Goal: Task Accomplishment & Management: Manage account settings

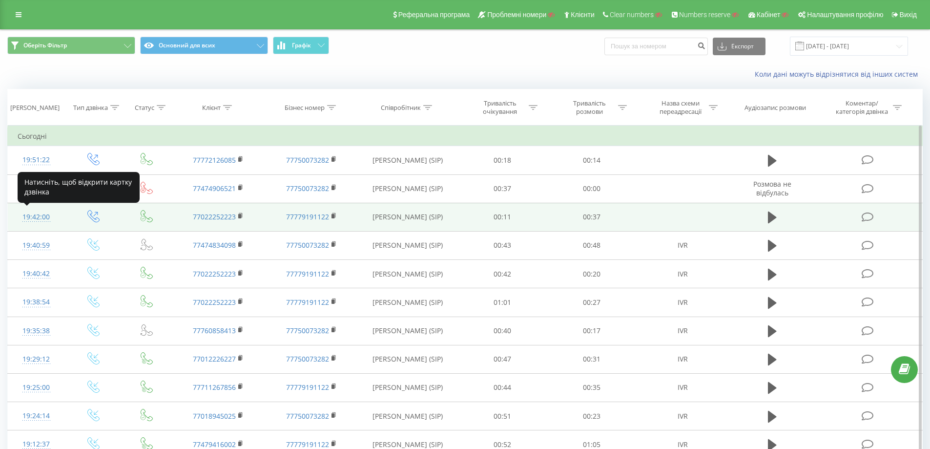
click at [40, 219] on div "19:42:00" at bounding box center [37, 217] width 38 height 19
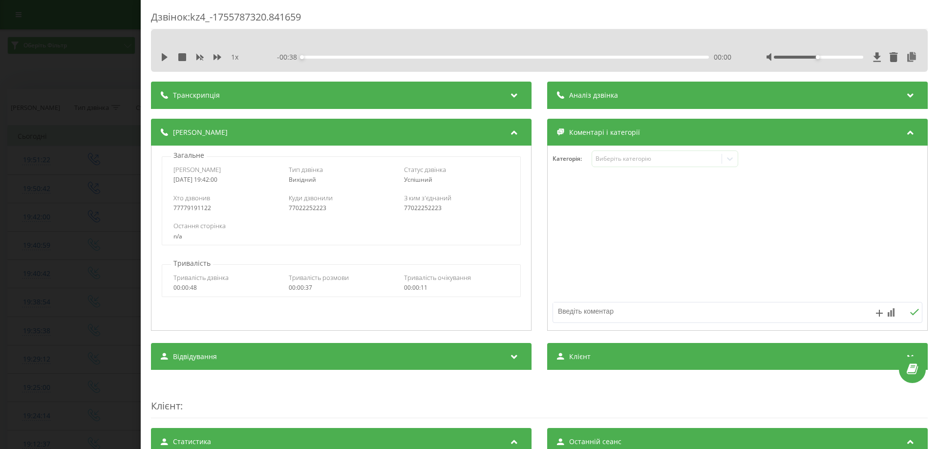
click at [570, 88] on div "Аналіз дзвінка" at bounding box center [737, 95] width 380 height 27
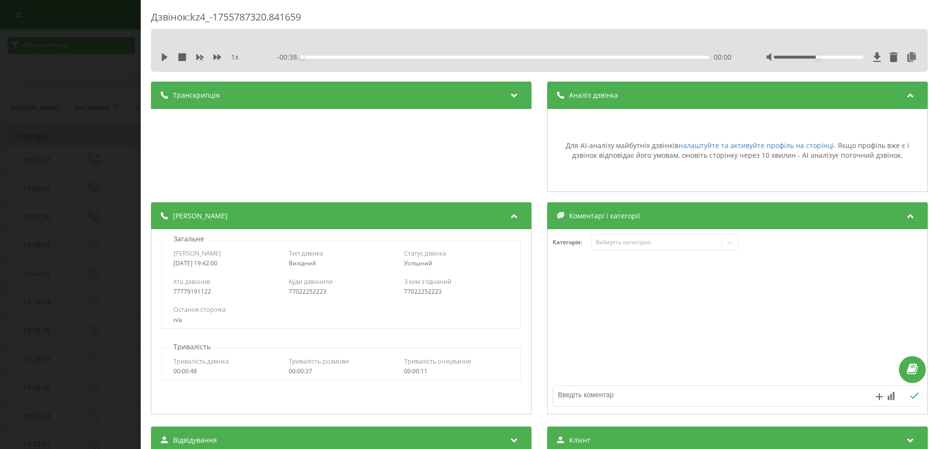
click at [82, 89] on div "Дзвінок : kz4_-1755787320.841659 1 x - 00:38 00:00 00:00 Транскрипція Для AI-ан…" at bounding box center [469, 224] width 938 height 449
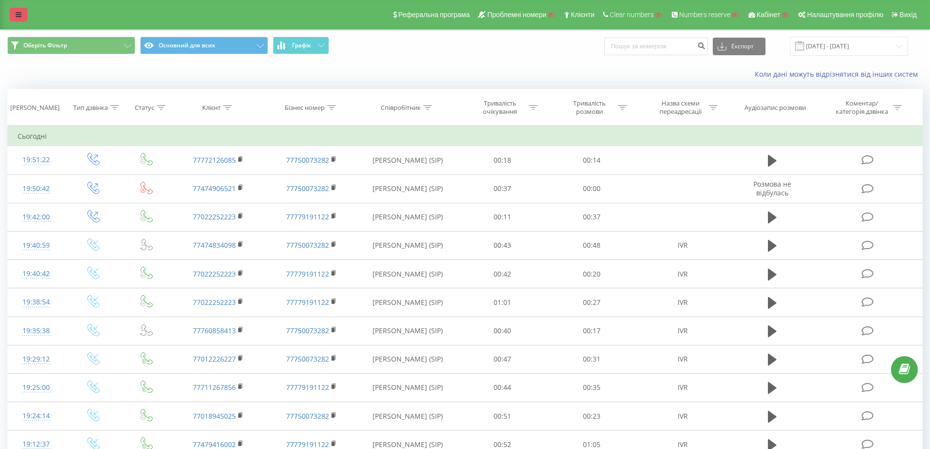
click at [12, 13] on link at bounding box center [19, 15] width 18 height 14
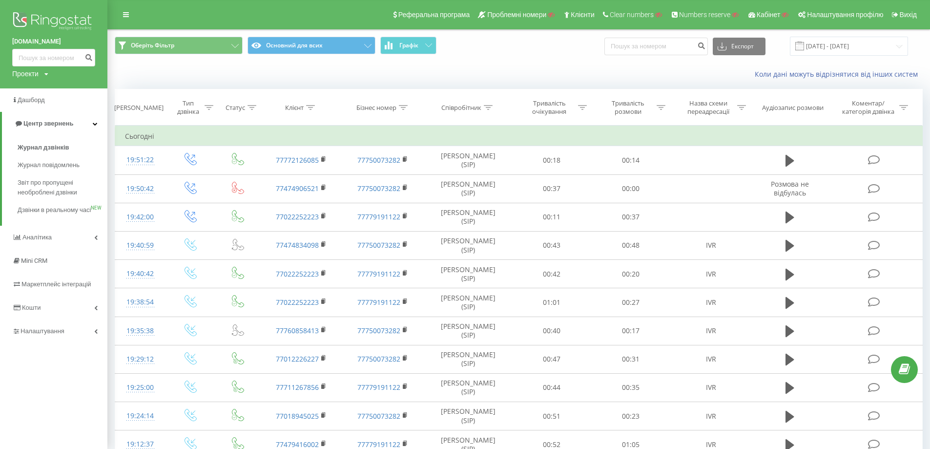
click at [52, 18] on img at bounding box center [53, 22] width 83 height 24
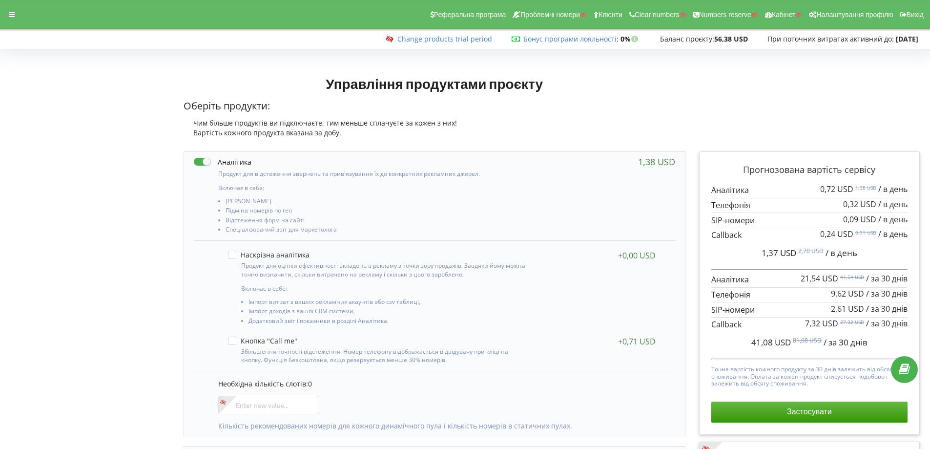
scroll to position [147, 0]
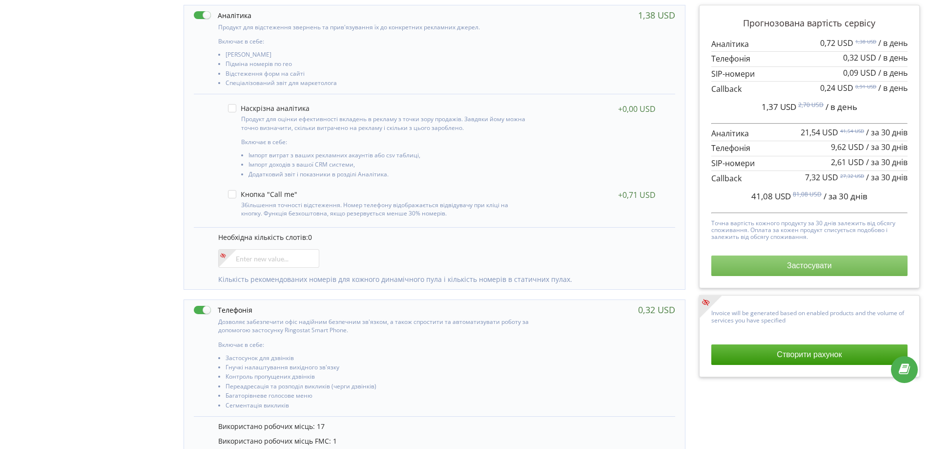
click at [754, 266] on button "Застосувати" at bounding box center [810, 265] width 196 height 21
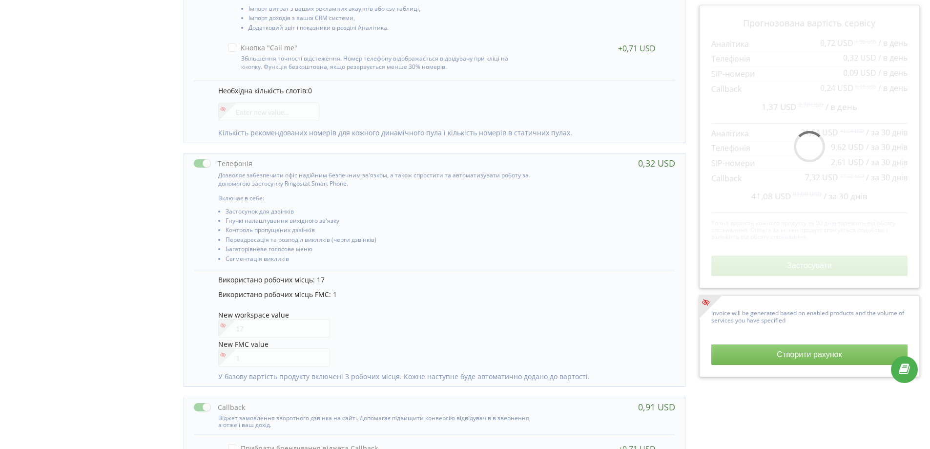
scroll to position [389, 0]
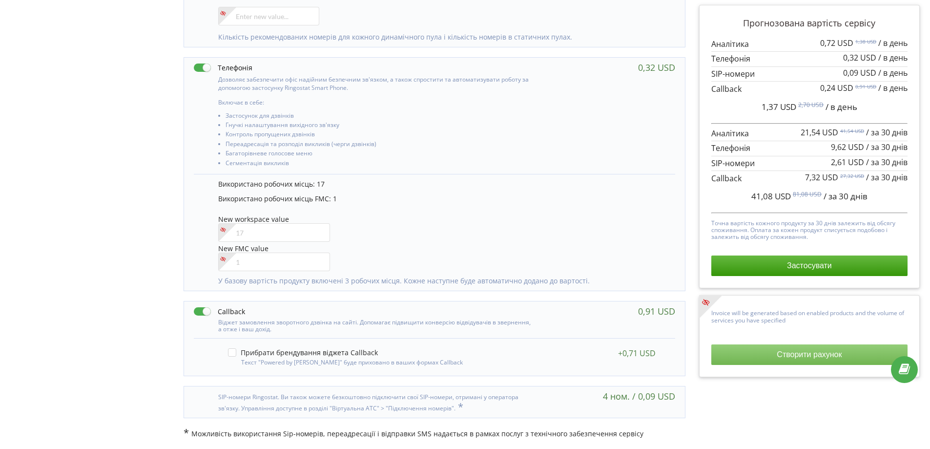
click at [784, 357] on button "Створити рахунок" at bounding box center [810, 354] width 196 height 21
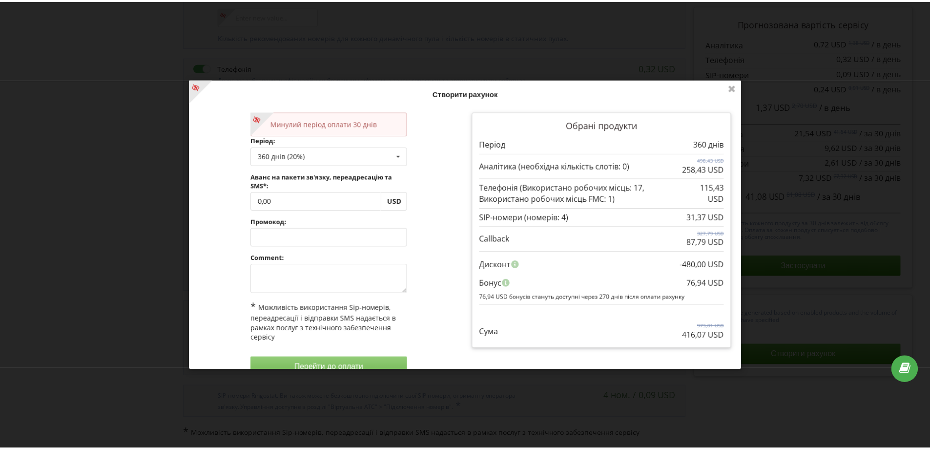
scroll to position [18, 0]
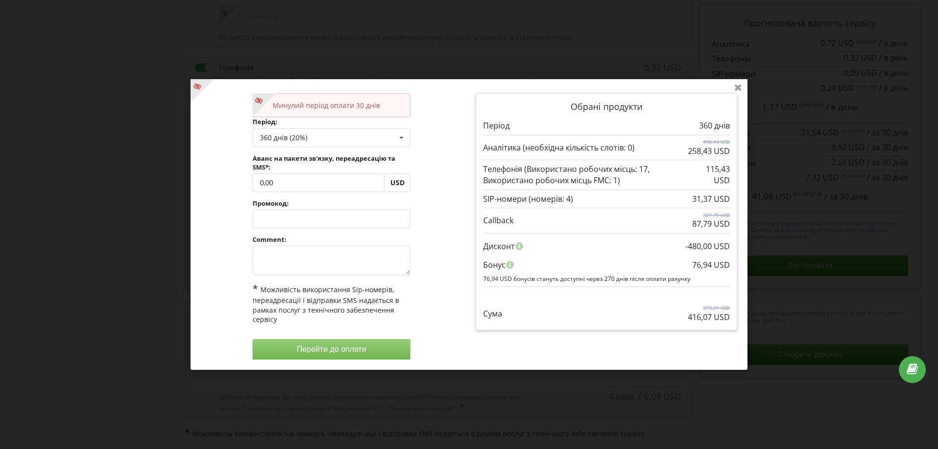
click at [740, 87] on icon at bounding box center [738, 87] width 16 height 16
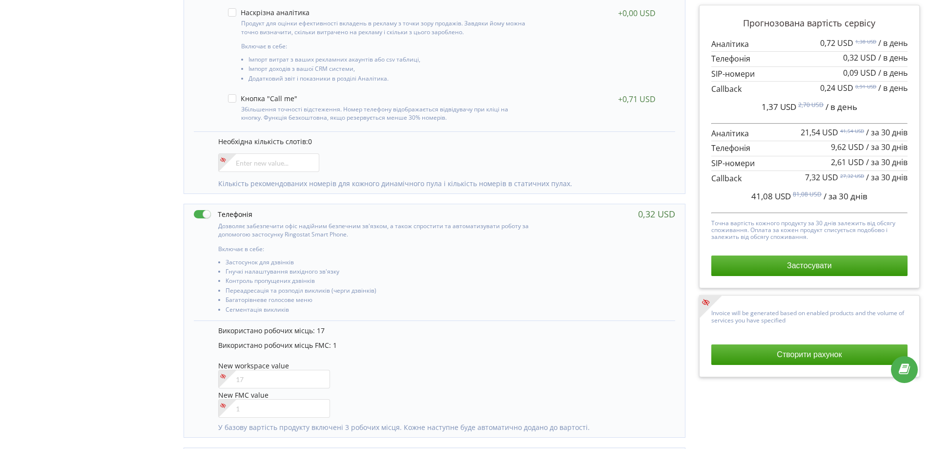
scroll to position [0, 0]
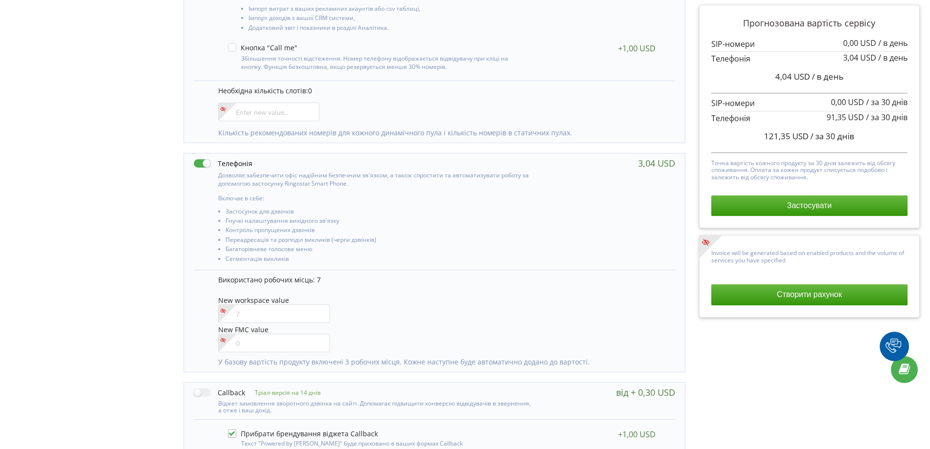
scroll to position [374, 0]
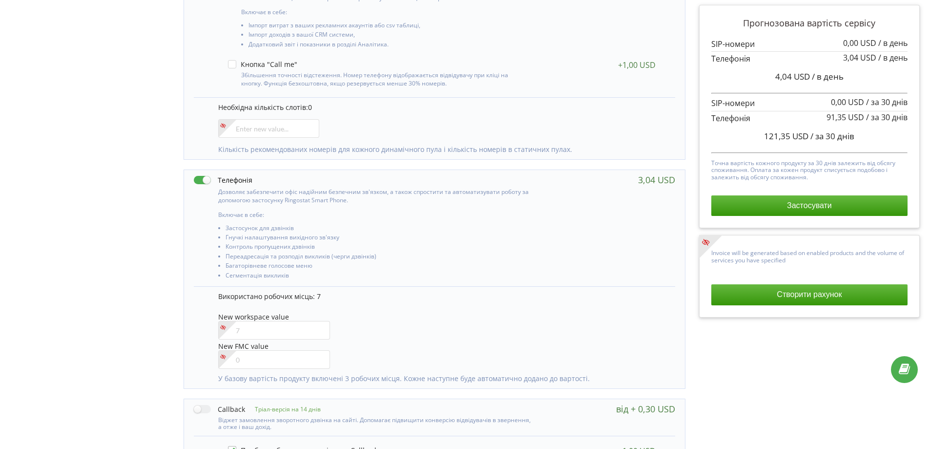
scroll to position [374, 0]
